Goal: Task Accomplishment & Management: Manage account settings

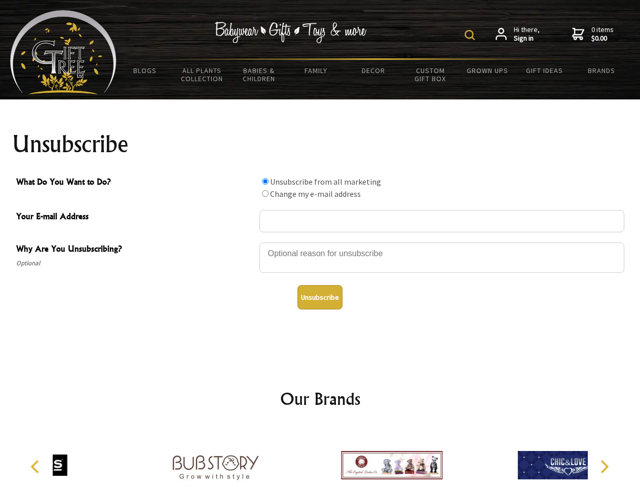
click at [471, 35] on img at bounding box center [470, 35] width 10 height 10
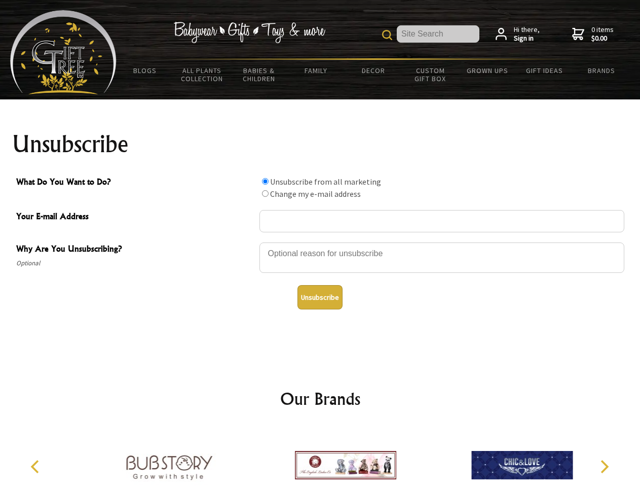
click at [320, 242] on div at bounding box center [441, 258] width 365 height 35
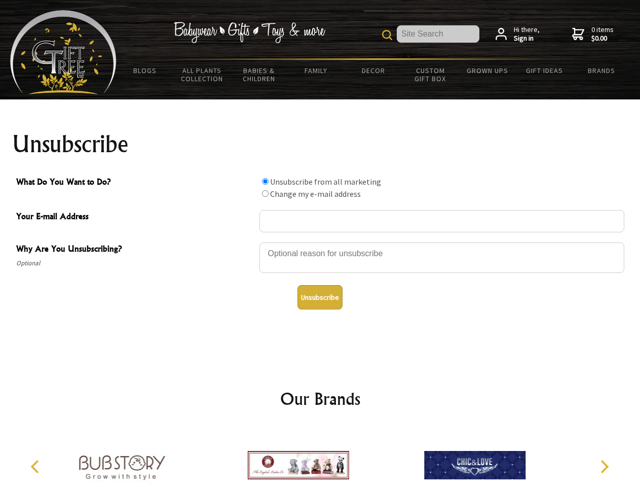
click at [265, 181] on input "What Do You Want to Do?" at bounding box center [265, 181] width 7 height 7
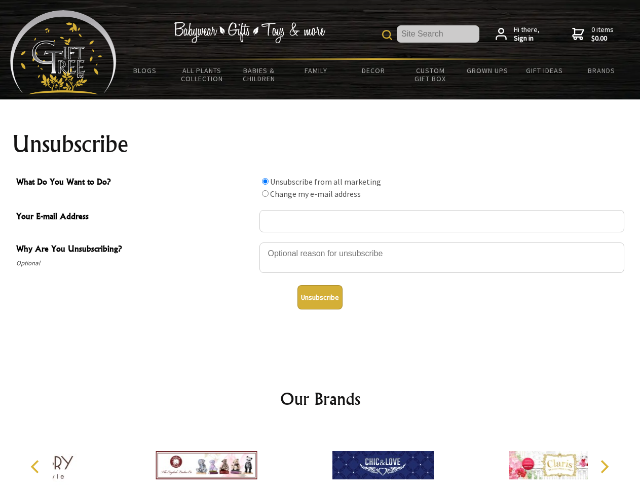
click at [265, 193] on input "What Do You Want to Do?" at bounding box center [265, 193] width 7 height 7
radio input "true"
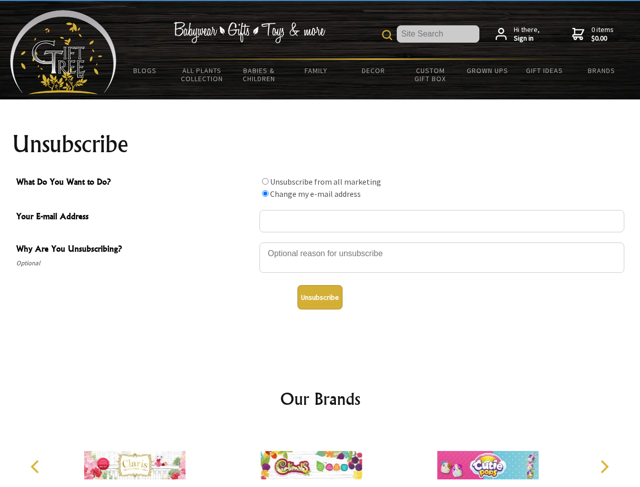
click at [320, 297] on button "Unsubscribe" at bounding box center [320, 297] width 45 height 24
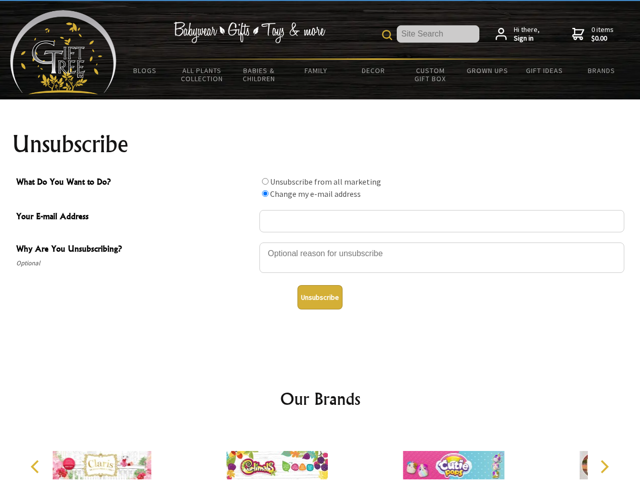
click at [320, 457] on div at bounding box center [320, 466] width 535 height 79
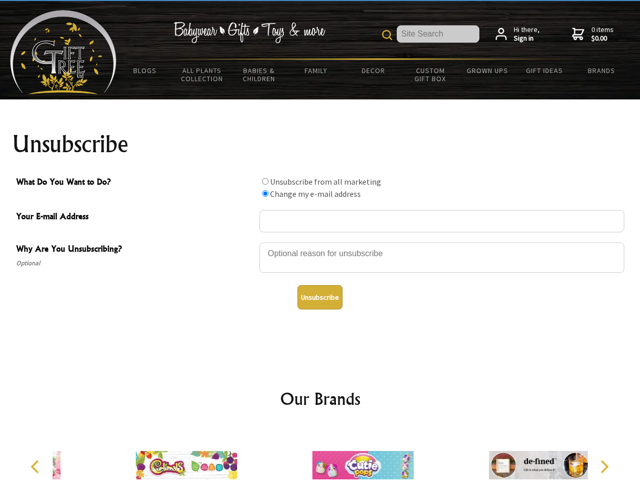
click at [36, 466] on icon "Previous" at bounding box center [35, 466] width 13 height 13
click at [604, 466] on icon "Next" at bounding box center [603, 466] width 13 height 13
